Goal: Check status

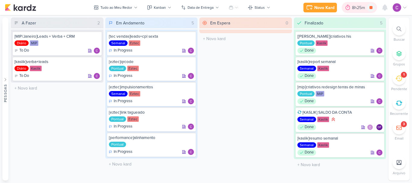
click at [357, 7] on div "8h25m" at bounding box center [359, 8] width 15 height 6
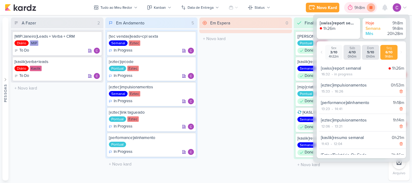
click at [370, 7] on icon at bounding box center [371, 7] width 3 height 3
click at [363, 6] on div "9h8m" at bounding box center [369, 8] width 12 height 6
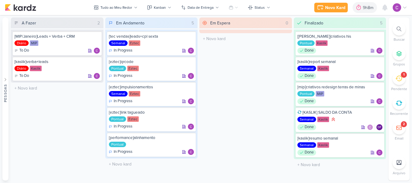
click at [233, 85] on div "Em Espera 0 O título do kard deve ter menos que 100 caracteres" at bounding box center [245, 99] width 93 height 163
click at [96, 62] on icon at bounding box center [95, 62] width 3 height 3
click at [228, 65] on div "Em Espera 0 O título do kard deve ter menos que 100 caracteres" at bounding box center [245, 99] width 93 height 163
click at [256, 79] on div "Em Espera 0 O título do kard deve ter menos que 100 caracteres" at bounding box center [245, 99] width 93 height 163
click at [94, 62] on icon at bounding box center [95, 62] width 5 height 5
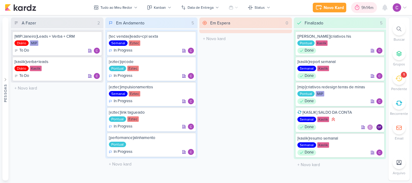
click at [369, 8] on div "9h14m" at bounding box center [369, 8] width 14 height 6
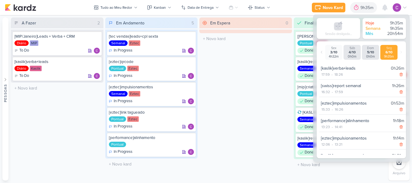
click at [275, 83] on div "Em Espera 0 O título do kard deve ter menos que 100 caracteres" at bounding box center [245, 99] width 93 height 163
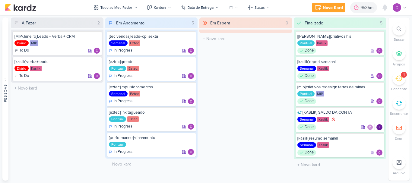
click at [401, 81] on icon at bounding box center [399, 79] width 7 height 6
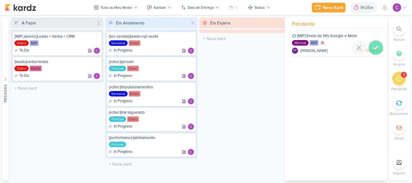
click at [372, 47] on icon at bounding box center [375, 47] width 7 height 7
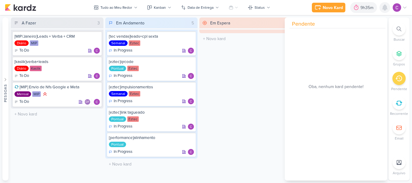
click at [385, 10] on icon at bounding box center [385, 7] width 5 height 5
